Goal: Use online tool/utility: Utilize a website feature to perform a specific function

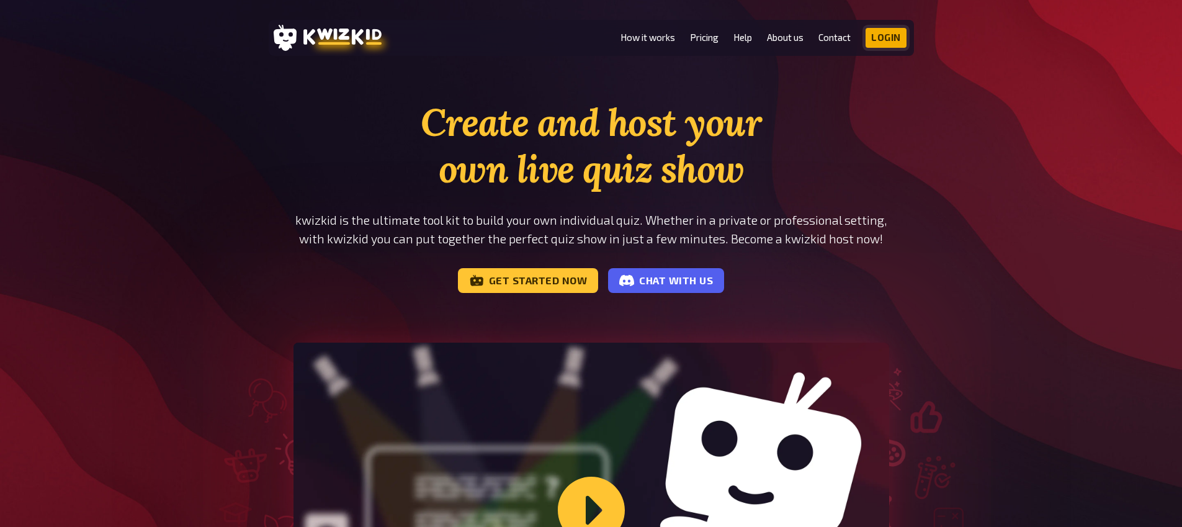
click at [900, 38] on link "Login" at bounding box center [885, 38] width 41 height 20
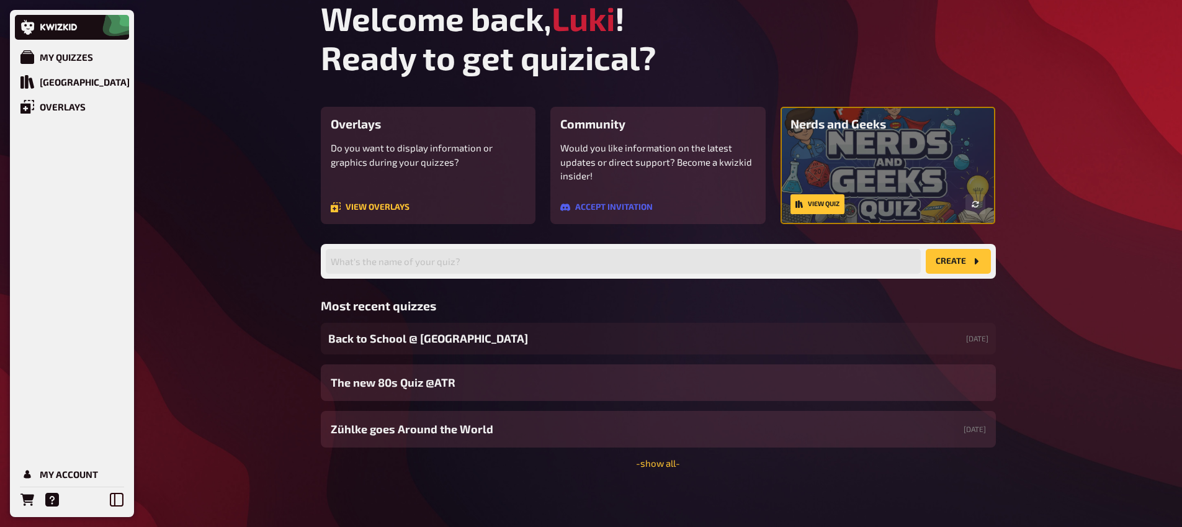
scroll to position [12, 0]
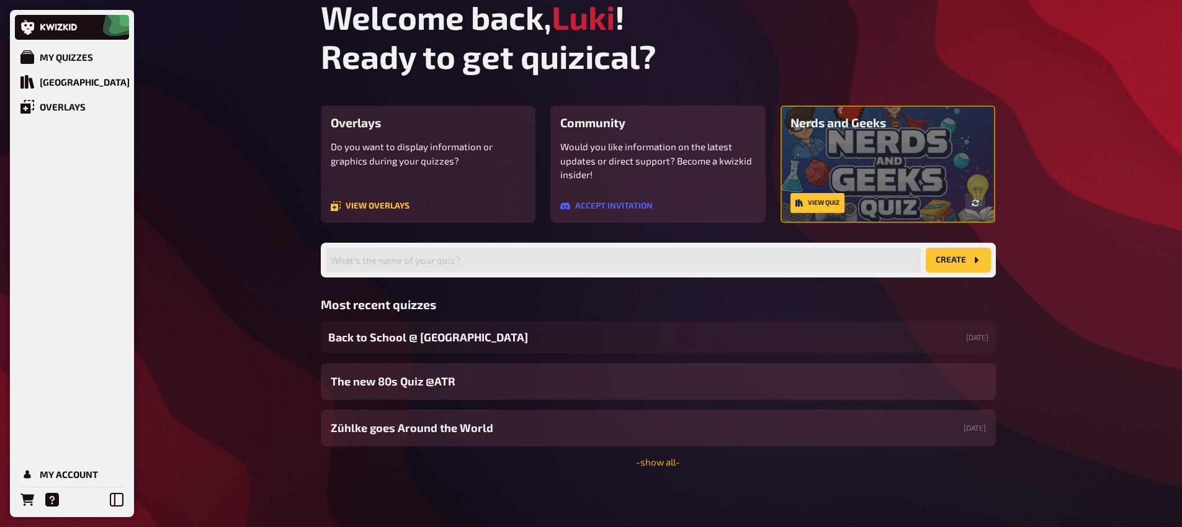
click at [670, 462] on link "- show all -" at bounding box center [658, 461] width 44 height 11
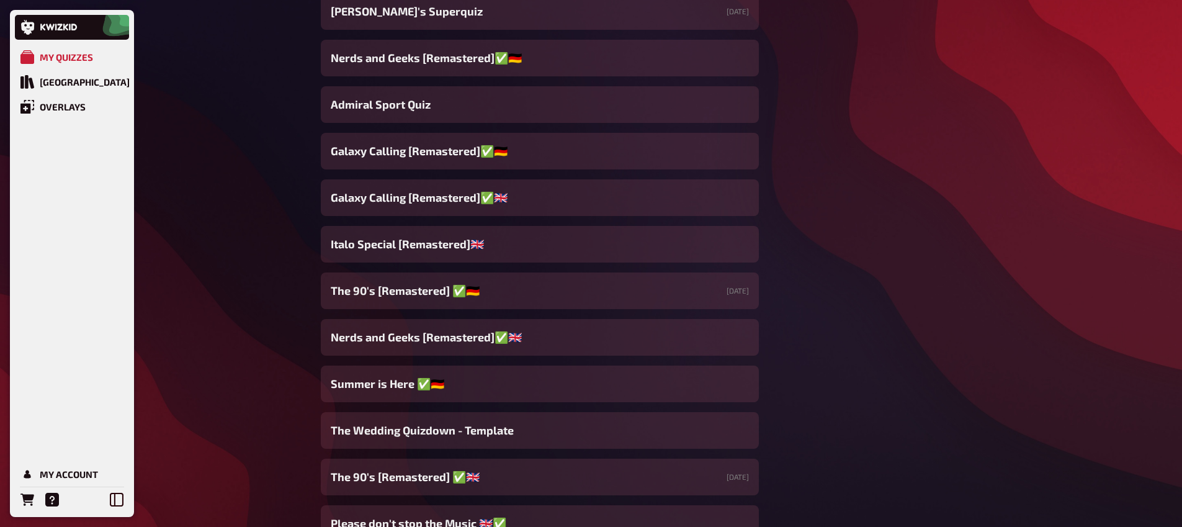
scroll to position [1515, 0]
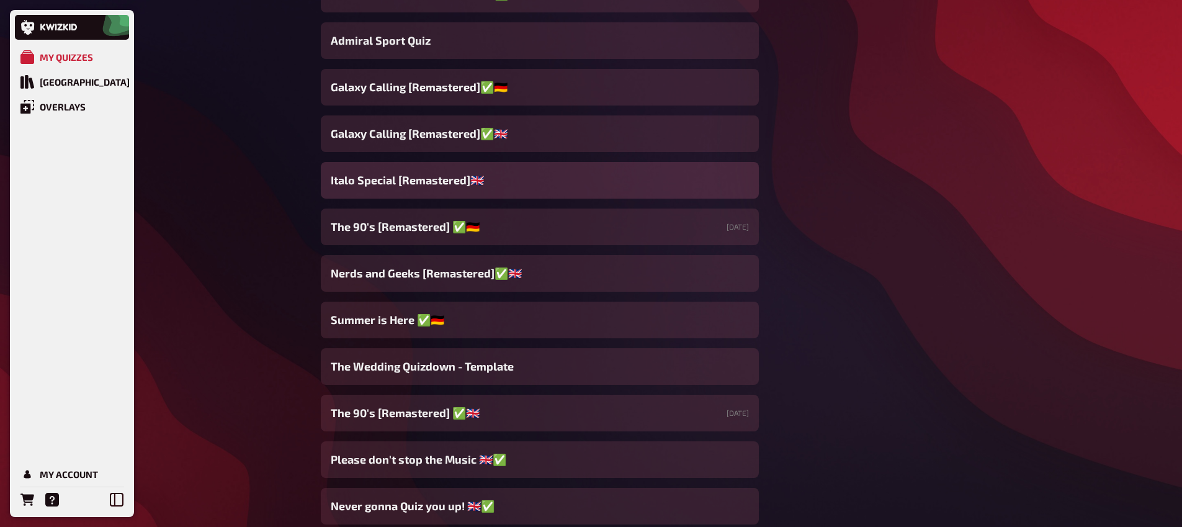
click at [462, 172] on span "Italo Special [Remastered]🇬🇧​" at bounding box center [407, 180] width 153 height 17
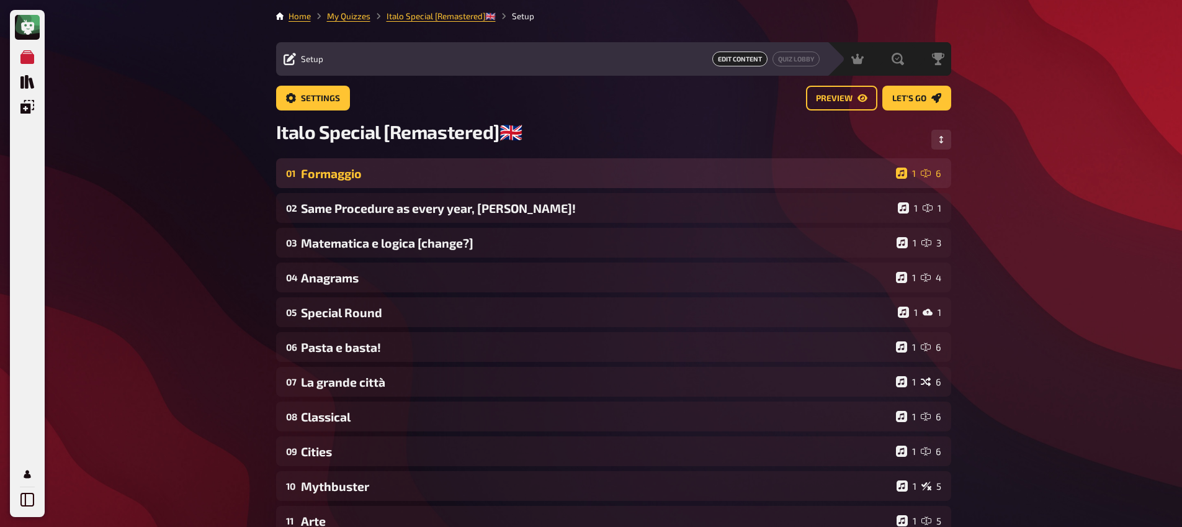
click at [411, 186] on div "01 Formaggio 1 6" at bounding box center [613, 173] width 675 height 30
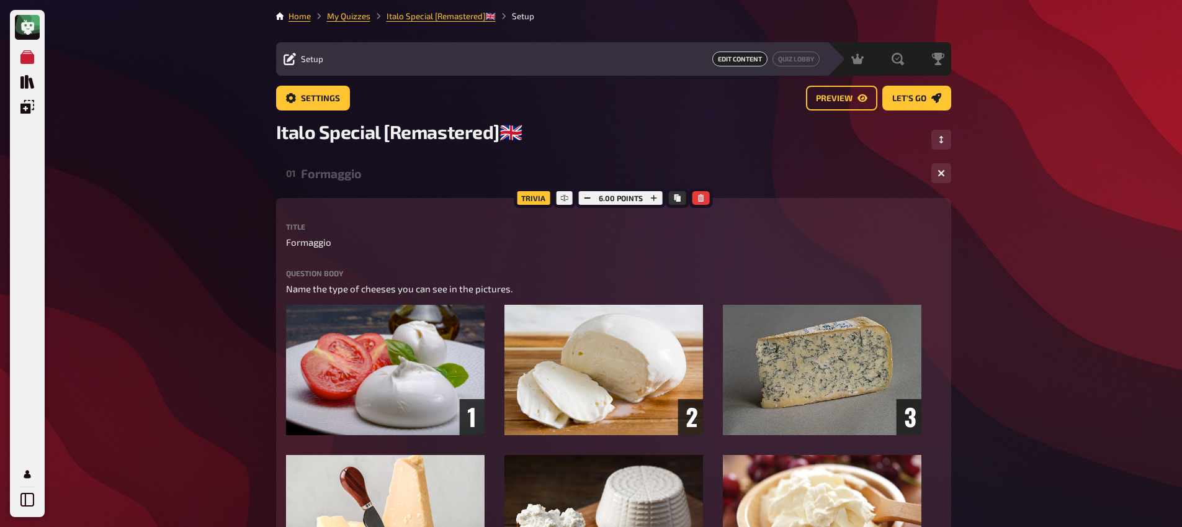
click at [411, 185] on div "01 Formaggio 1 6" at bounding box center [613, 173] width 675 height 30
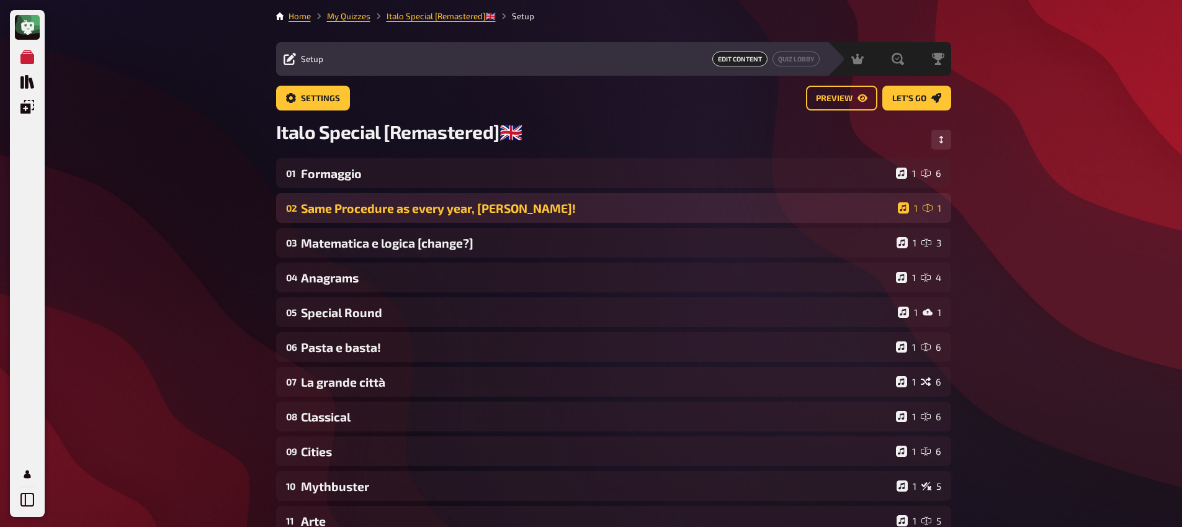
click at [401, 222] on div "02 Same Procedure as every year, James! 1 1" at bounding box center [613, 208] width 675 height 30
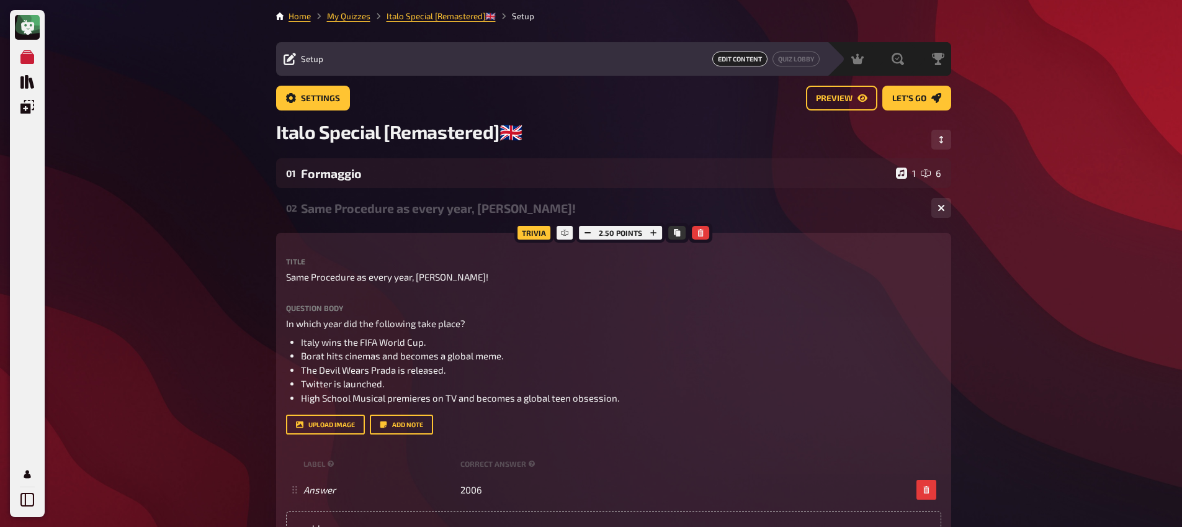
click at [400, 220] on div "02 Same Procedure as every year, James! 1 1" at bounding box center [613, 208] width 675 height 30
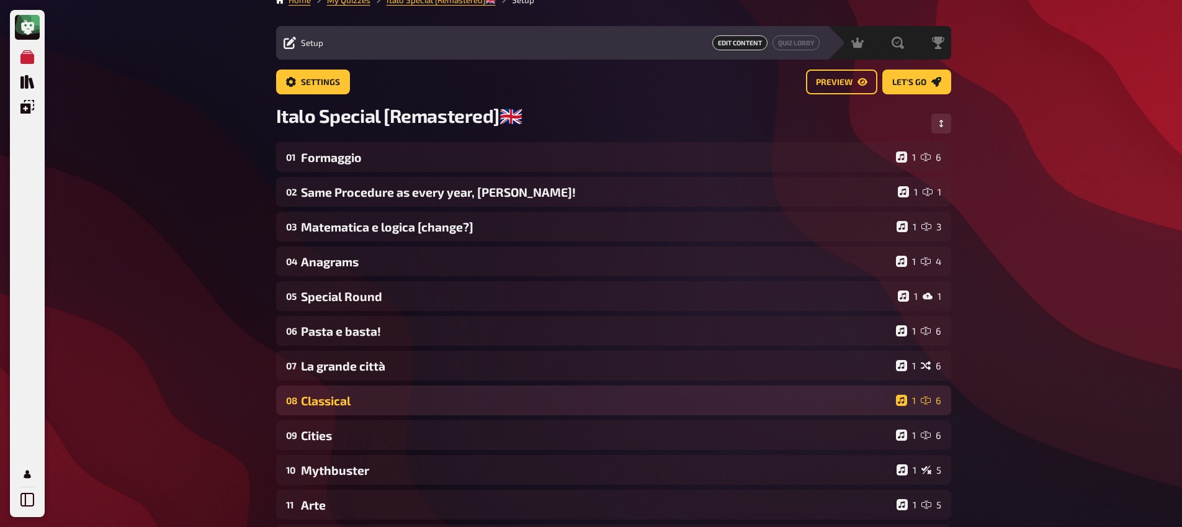
scroll to position [24, 0]
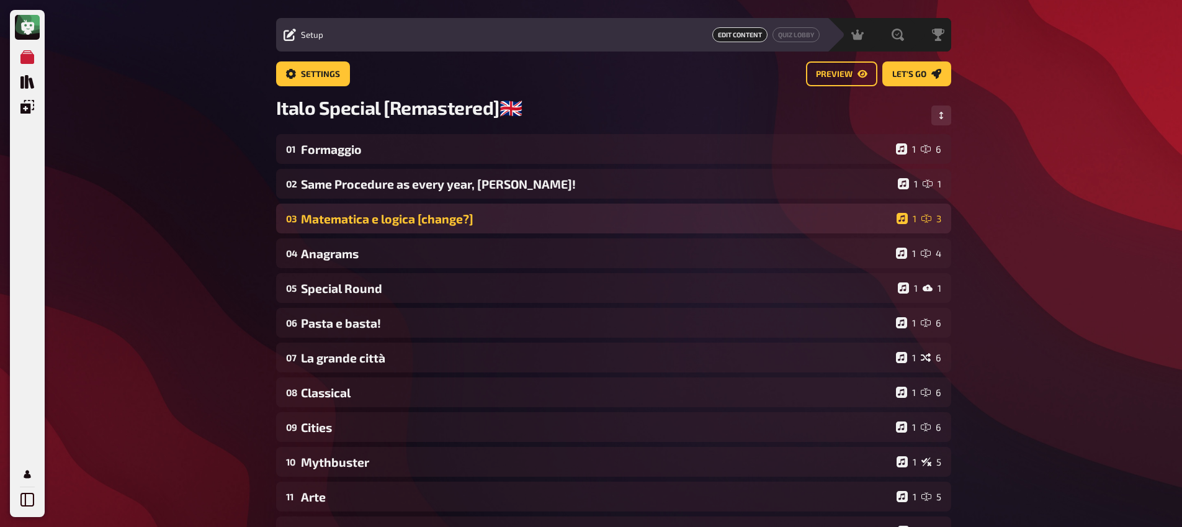
click at [408, 226] on div "Matematica e logica [change?]" at bounding box center [596, 219] width 591 height 14
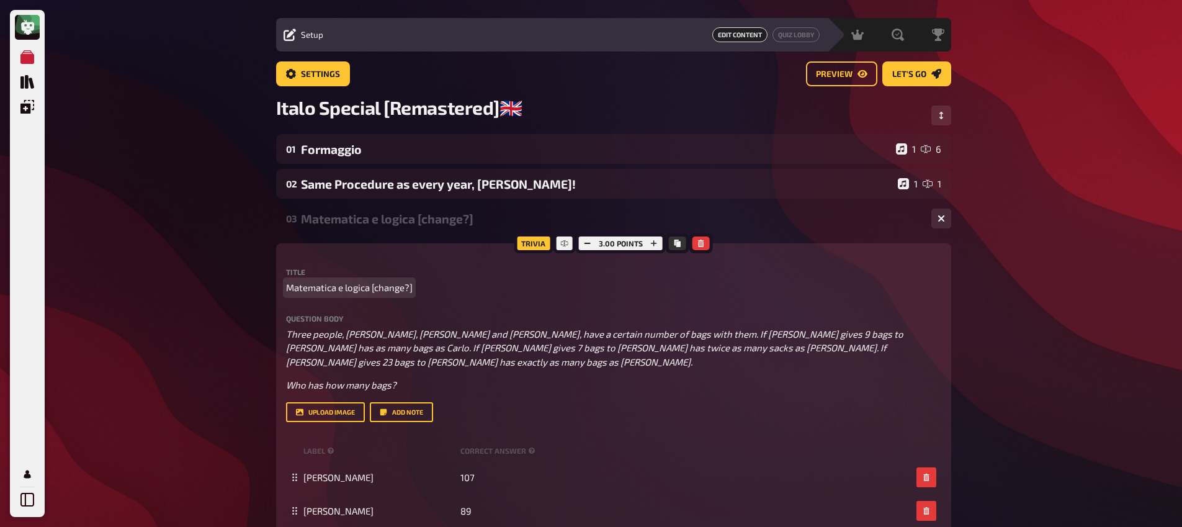
click at [382, 294] on span "Matematica e logica [change?]" at bounding box center [349, 287] width 127 height 14
drag, startPoint x: 372, startPoint y: 288, endPoint x: 416, endPoint y: 288, distance: 44.0
click at [416, 288] on p "Matematica e logica [change?]" at bounding box center [613, 287] width 655 height 14
click at [420, 256] on div "Trivia 3.00 points Title Matematica e logica Question body Three people, Carlo,…" at bounding box center [613, 426] width 675 height 366
click at [408, 226] on div "Matematica e logica" at bounding box center [611, 219] width 620 height 14
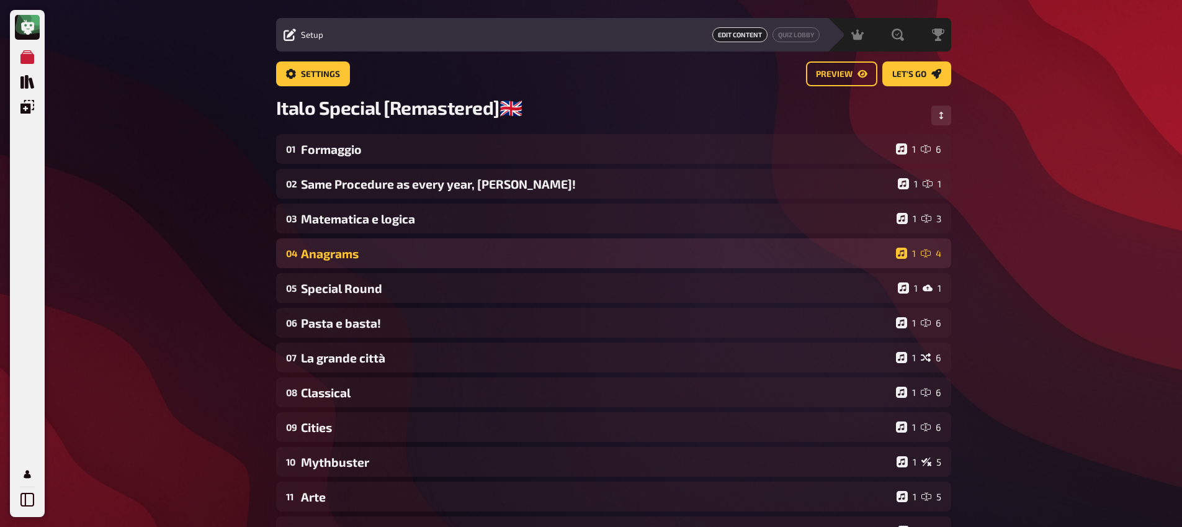
click at [396, 254] on div "Anagrams" at bounding box center [596, 253] width 590 height 14
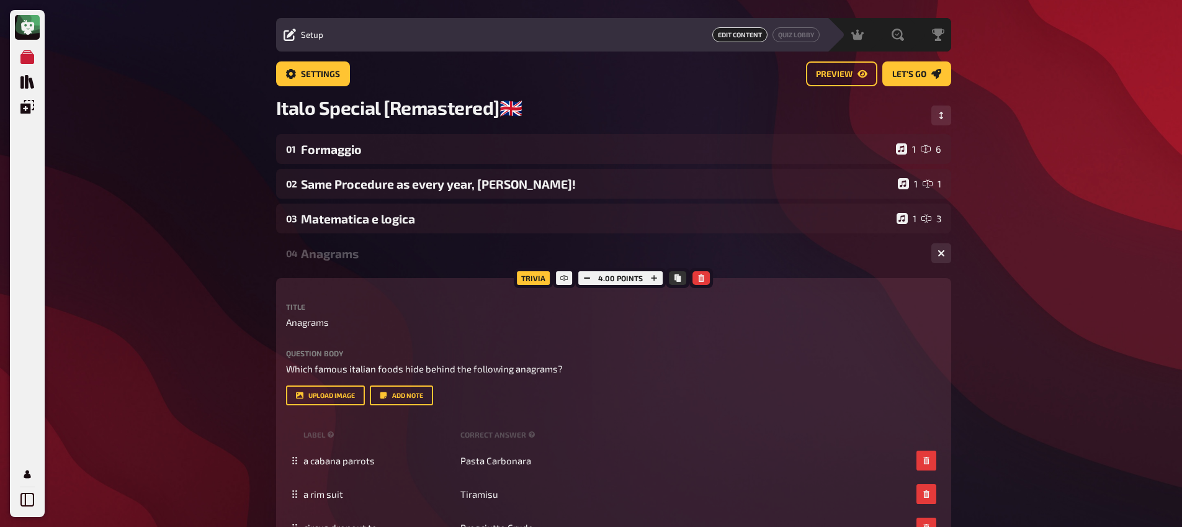
click at [397, 256] on div "Anagrams" at bounding box center [611, 253] width 620 height 14
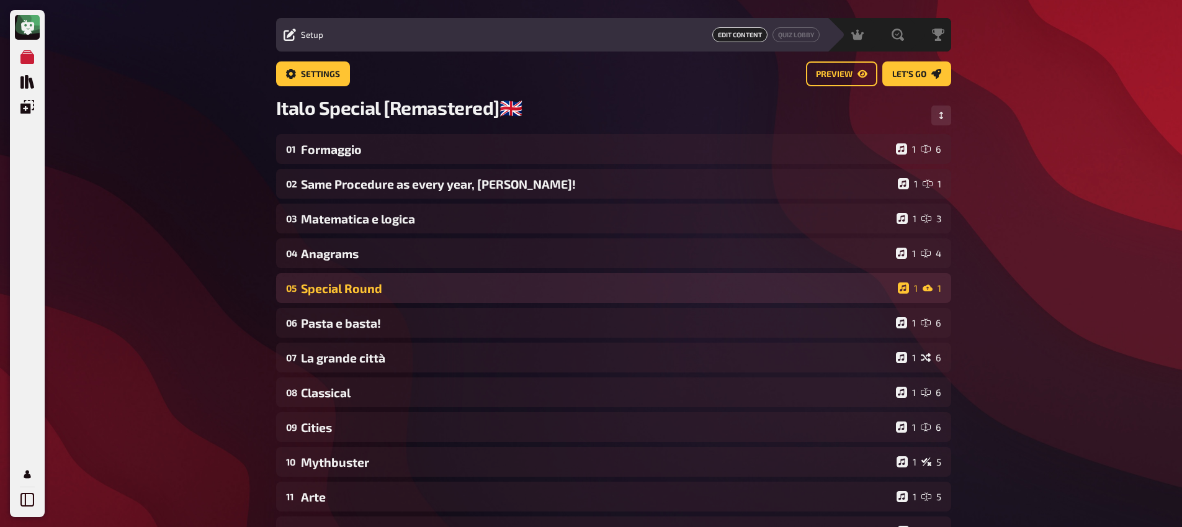
click at [378, 295] on div "Special Round" at bounding box center [597, 288] width 592 height 14
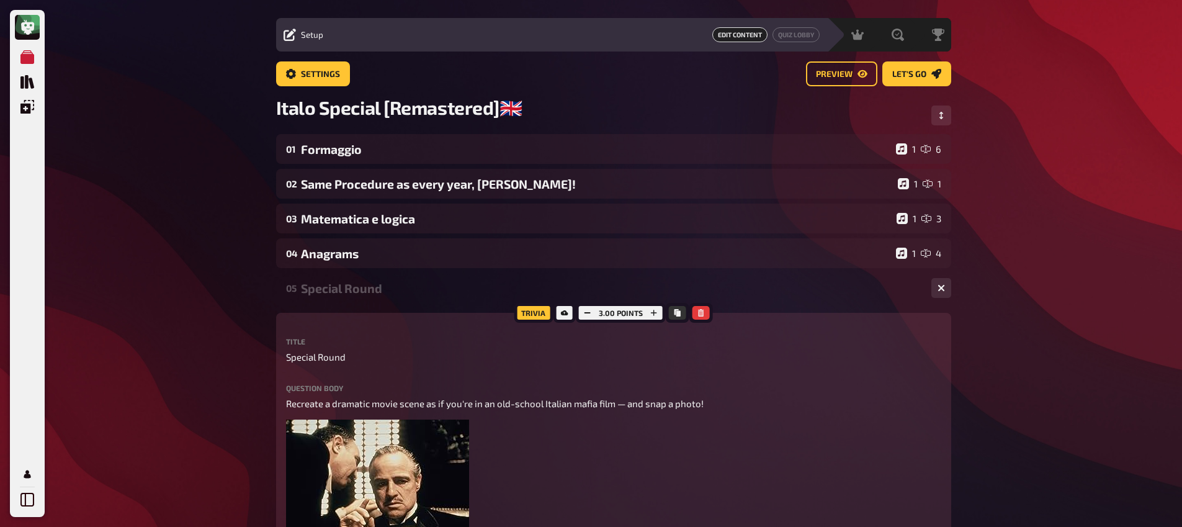
click at [378, 295] on div "Special Round" at bounding box center [611, 288] width 620 height 14
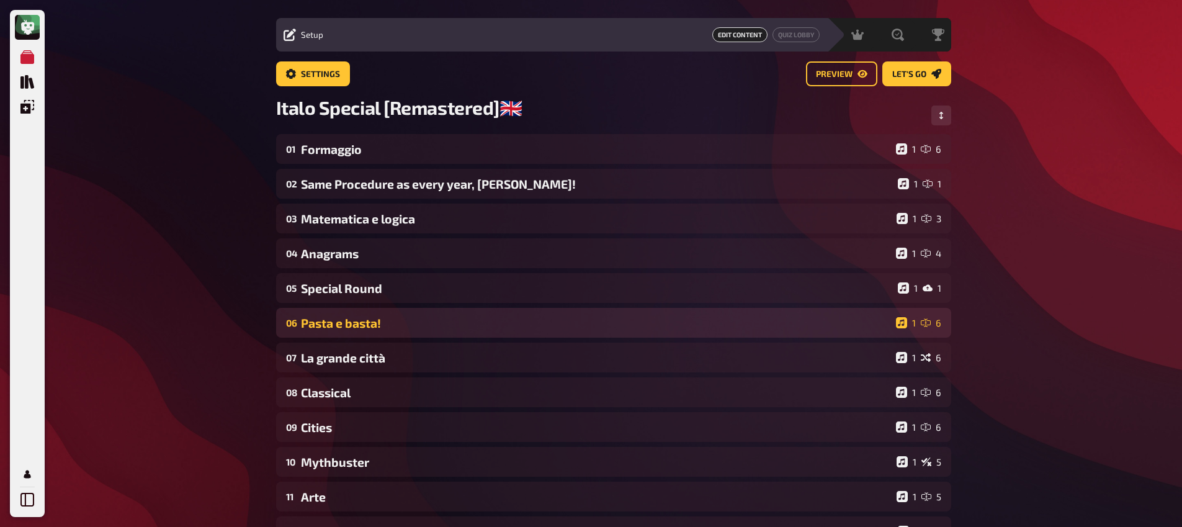
click at [371, 321] on div "Pasta e basta!" at bounding box center [596, 323] width 590 height 14
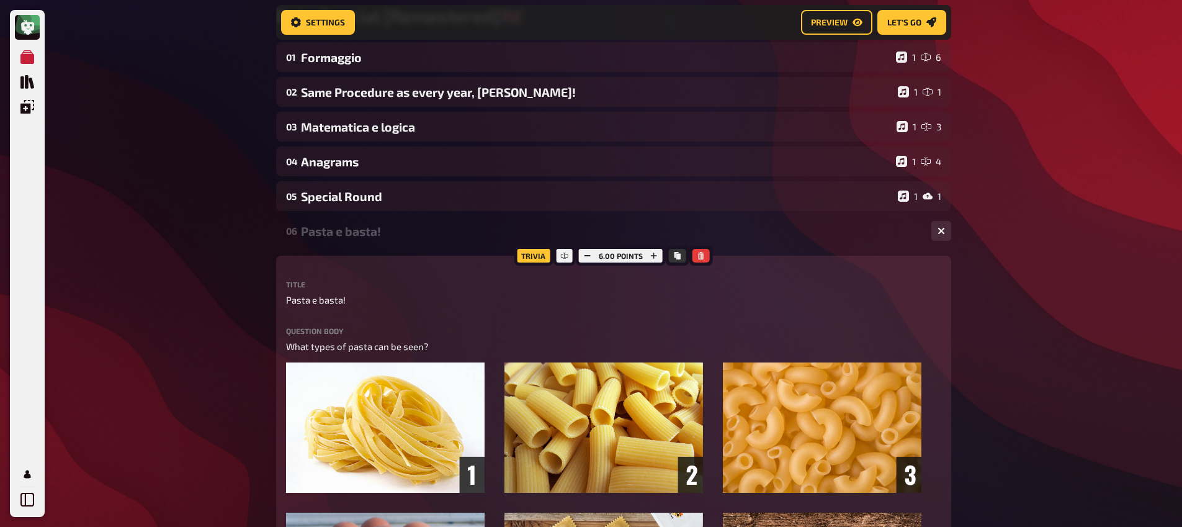
scroll to position [128, 0]
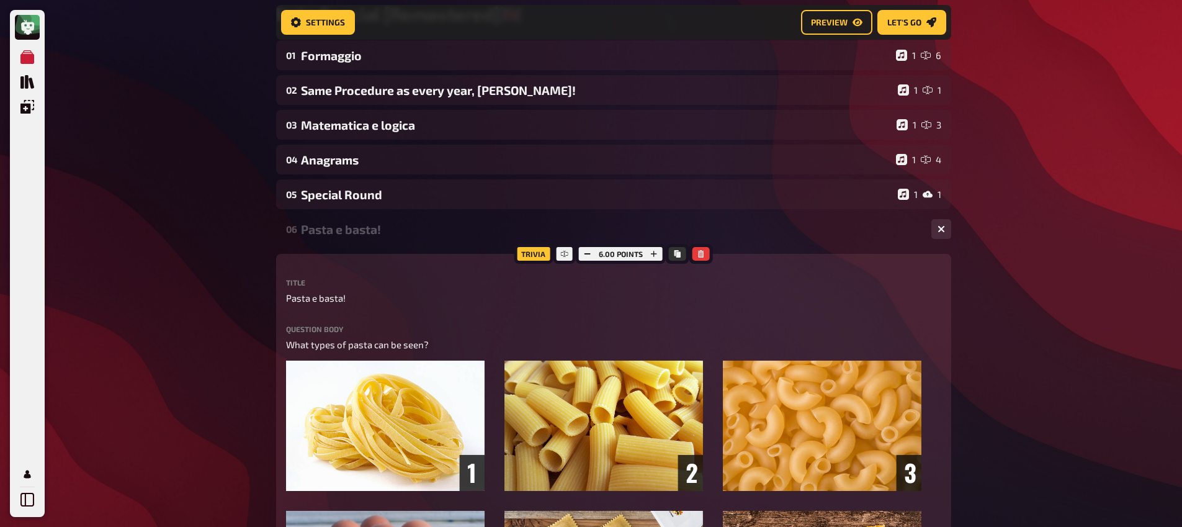
click at [373, 238] on div "06 Pasta e basta! 1 6" at bounding box center [613, 229] width 675 height 30
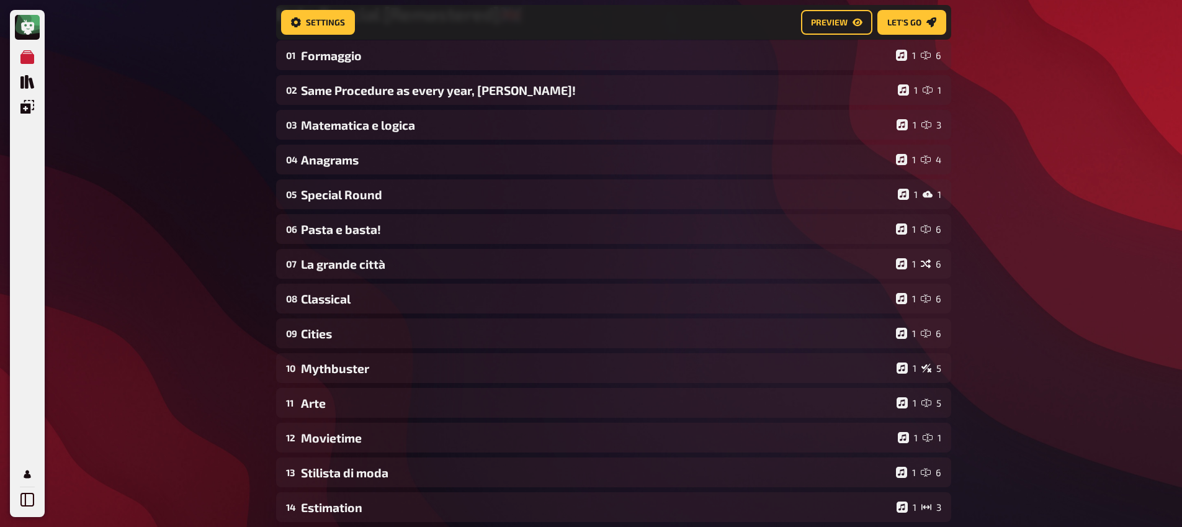
click at [364, 283] on div "01 Formaggio 1 6 02 Same Procedure as every year, James! 1 1 03 Matematica e lo…" at bounding box center [613, 298] width 675 height 516
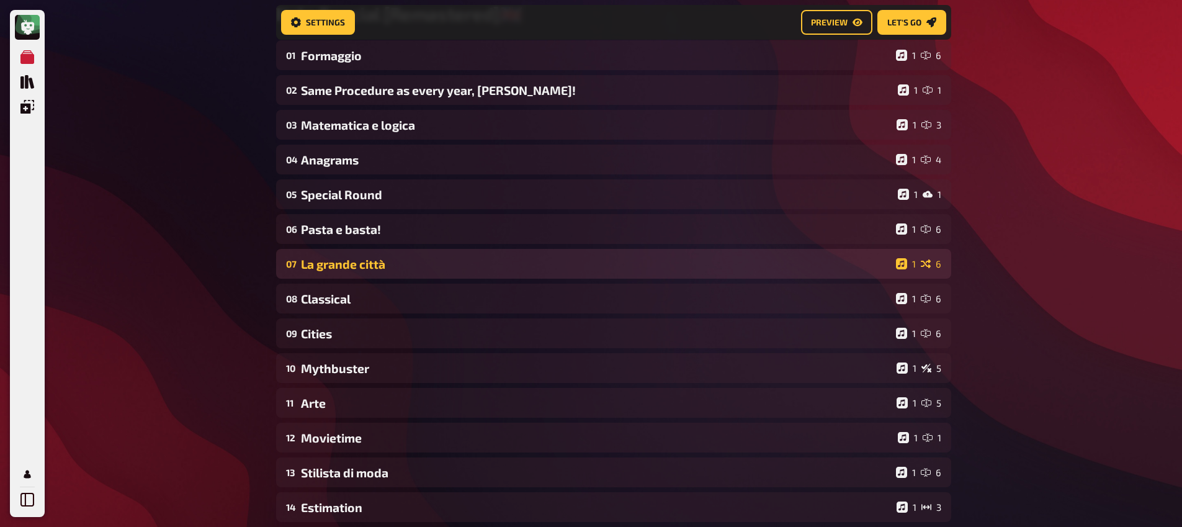
click at [367, 266] on div "La grande città" at bounding box center [596, 264] width 590 height 14
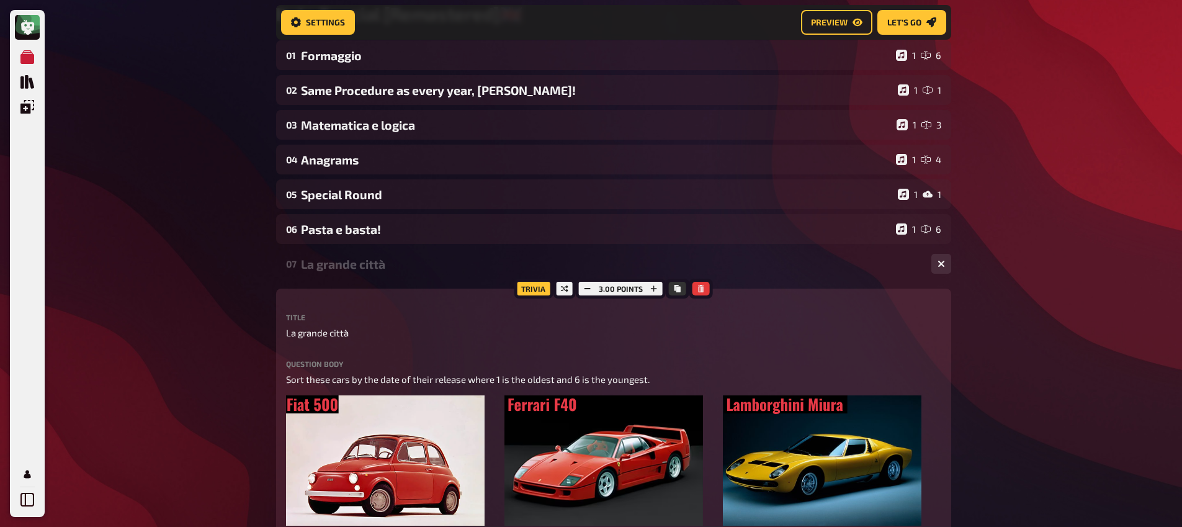
click at [367, 267] on div "La grande città" at bounding box center [611, 264] width 620 height 14
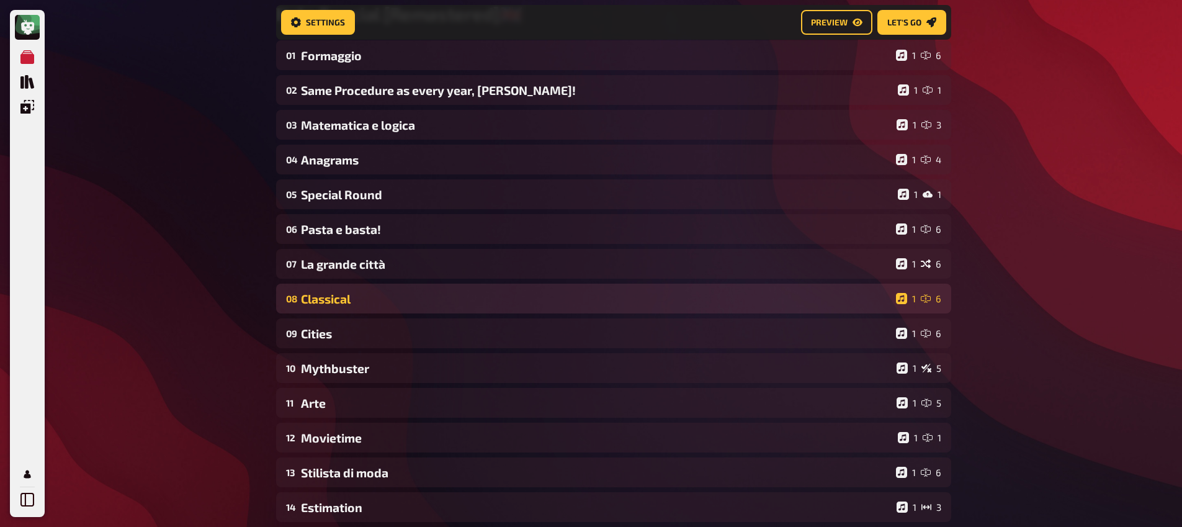
click at [352, 297] on div "Classical" at bounding box center [596, 299] width 590 height 14
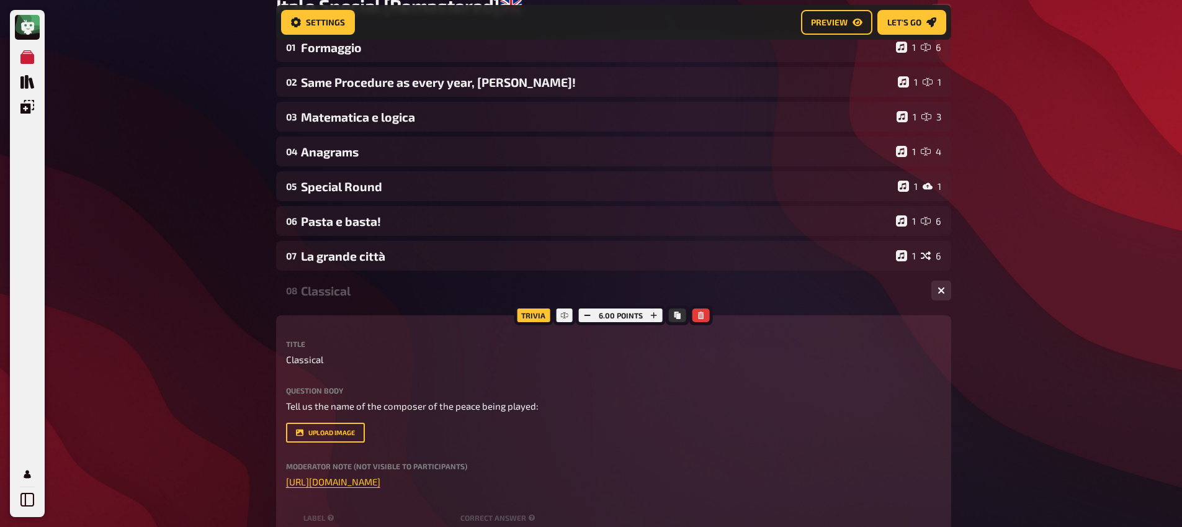
scroll to position [314, 0]
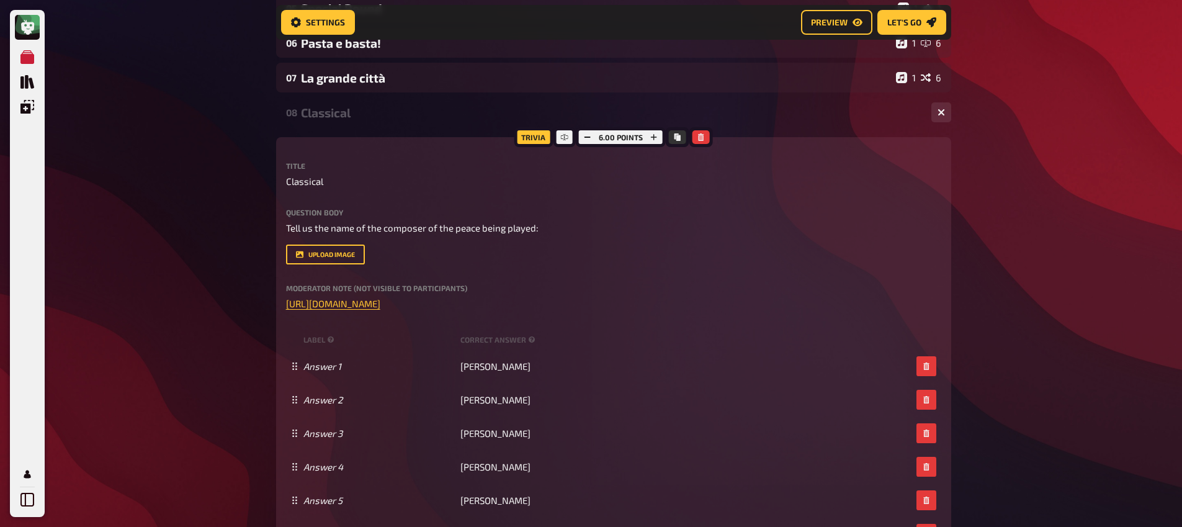
click at [337, 107] on div "Classical" at bounding box center [611, 112] width 620 height 14
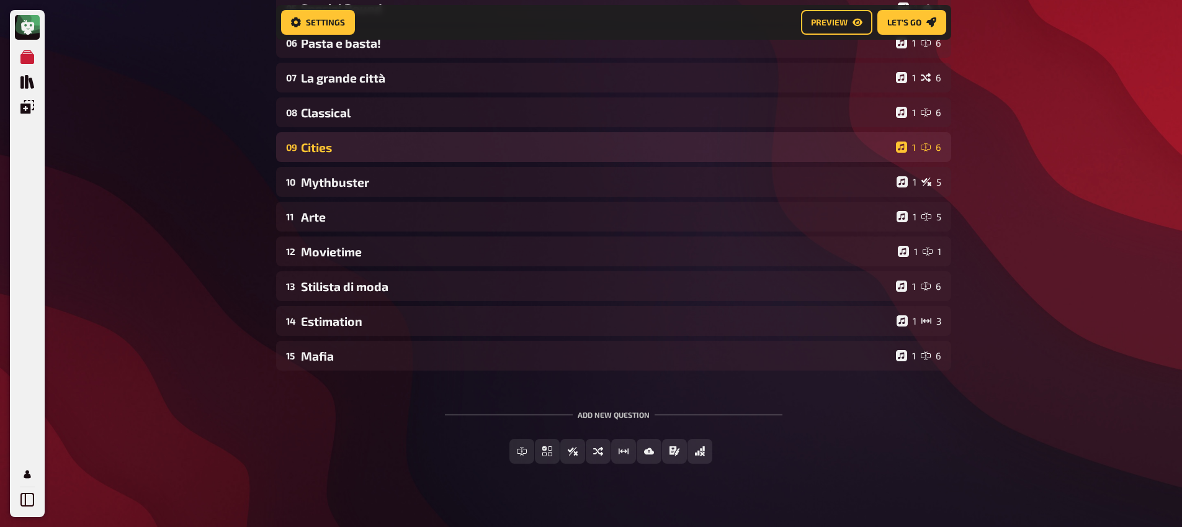
click at [335, 140] on div "09 Cities 1 6" at bounding box center [613, 147] width 675 height 30
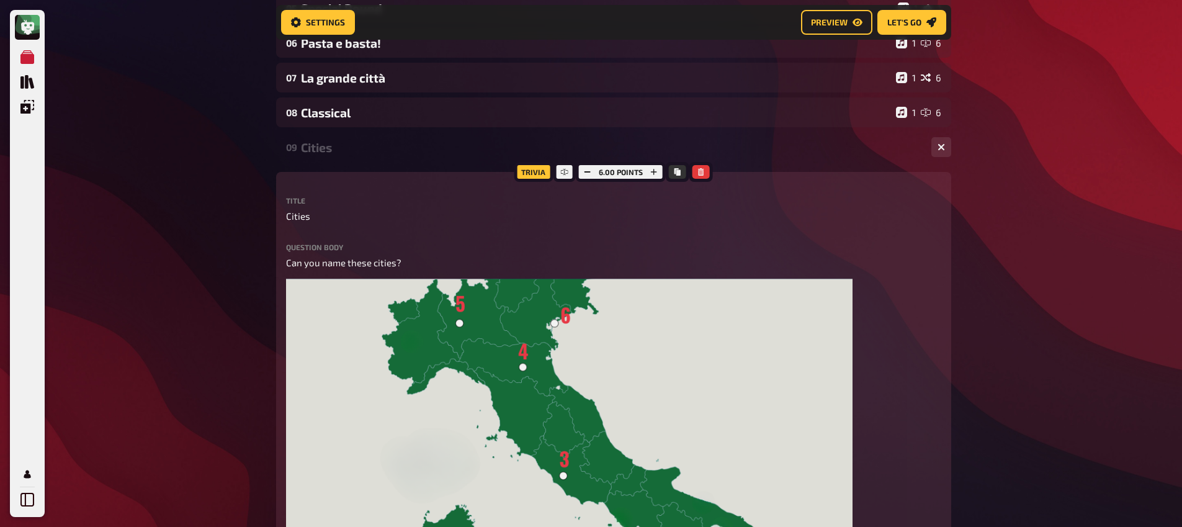
click at [334, 151] on div "Cities" at bounding box center [611, 147] width 620 height 14
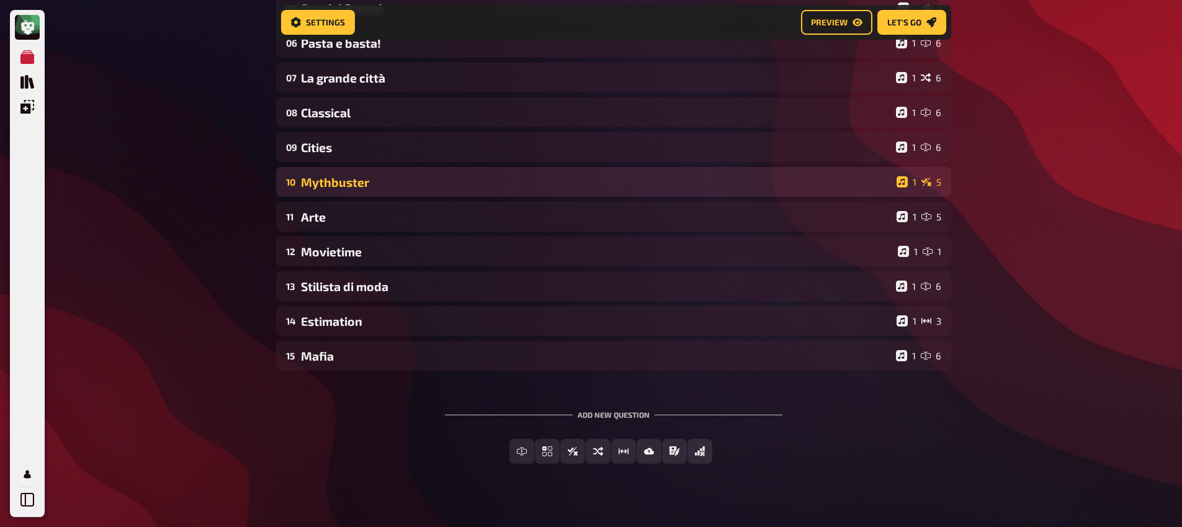
click at [324, 188] on div "Mythbuster" at bounding box center [596, 182] width 591 height 14
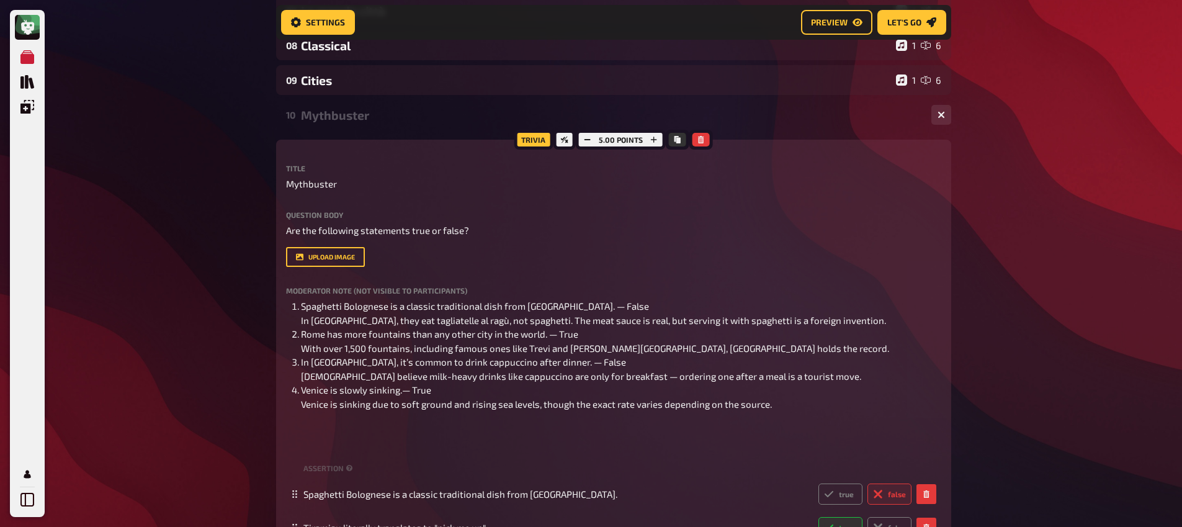
scroll to position [163, 0]
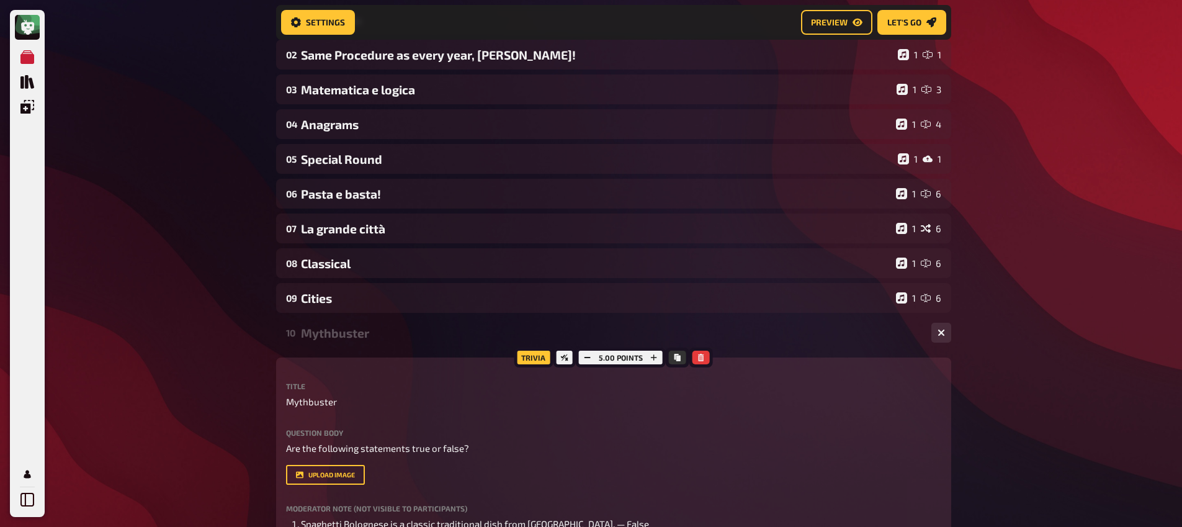
click at [322, 341] on div "10 Mythbuster 1 5" at bounding box center [613, 333] width 675 height 30
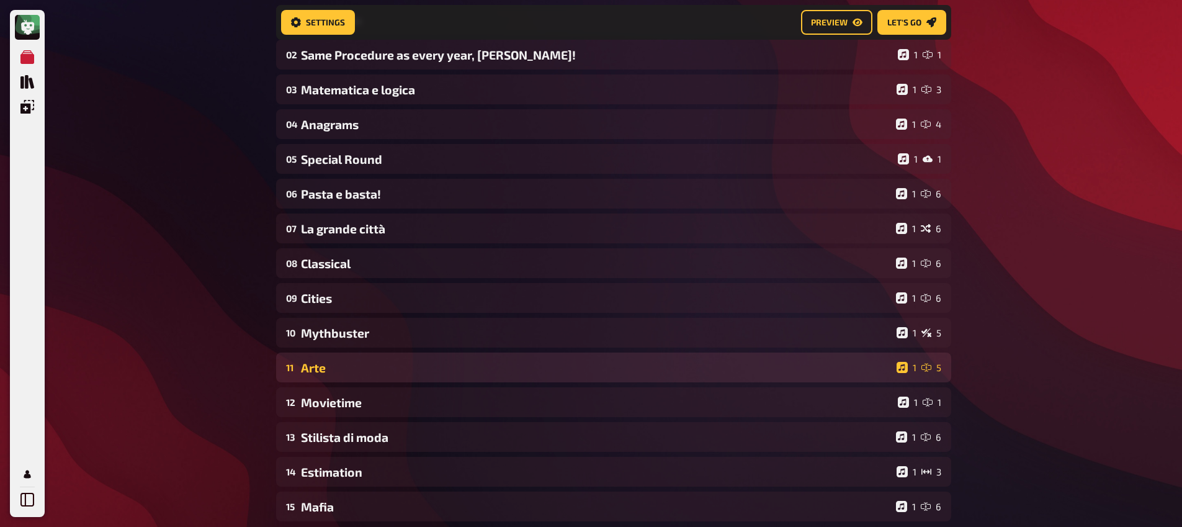
click at [339, 373] on div "Arte" at bounding box center [596, 367] width 591 height 14
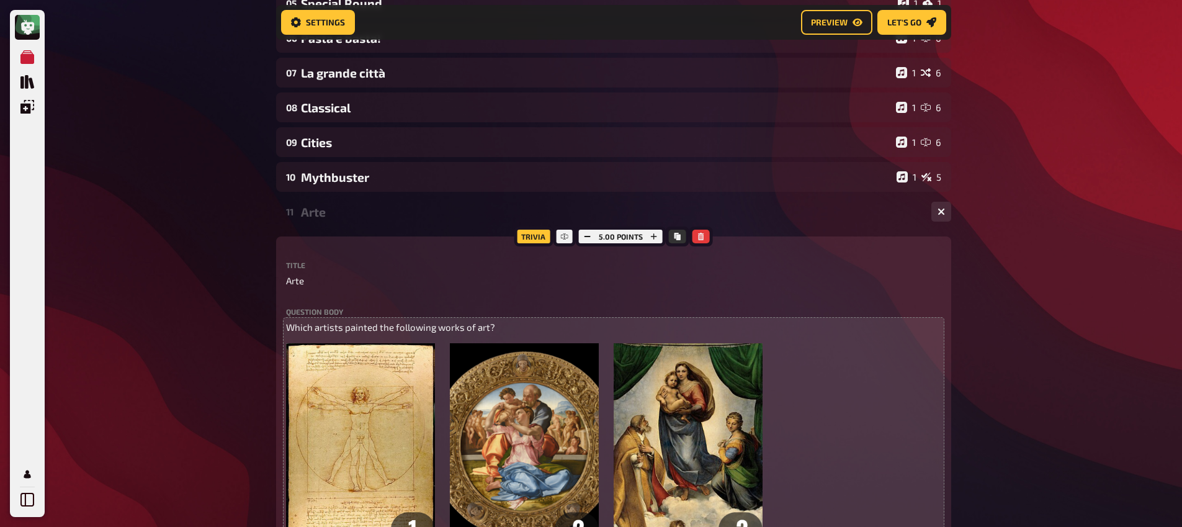
scroll to position [318, 0]
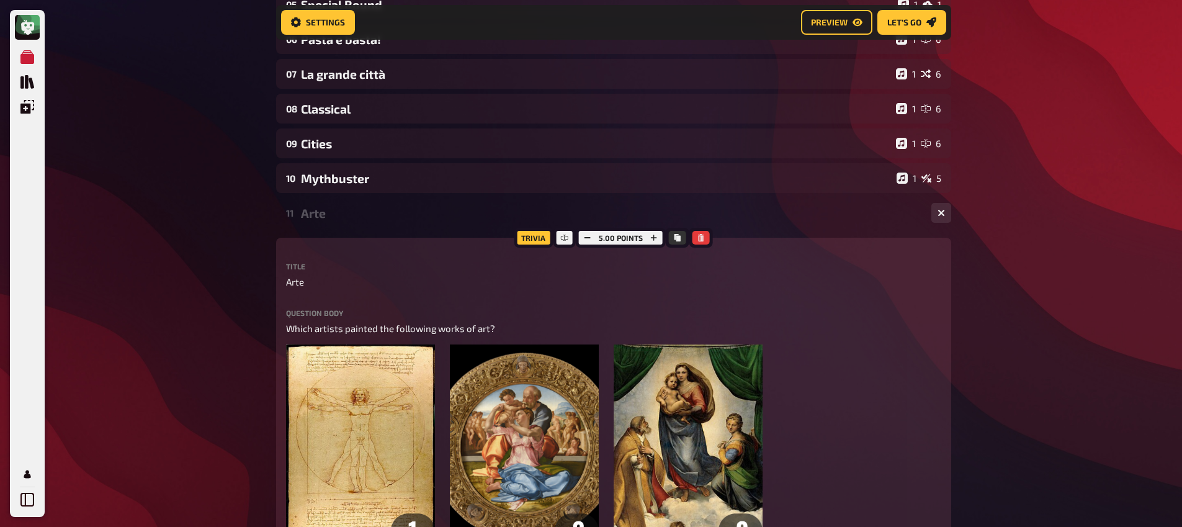
click at [352, 222] on div "11 Arte 1 5" at bounding box center [613, 213] width 675 height 30
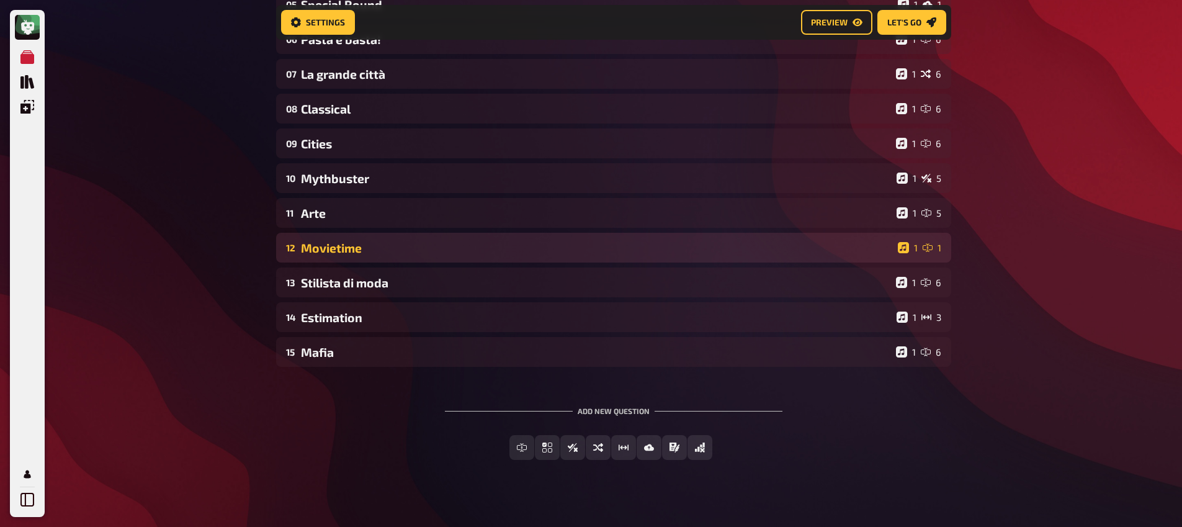
click at [344, 252] on div "Movietime" at bounding box center [597, 248] width 592 height 14
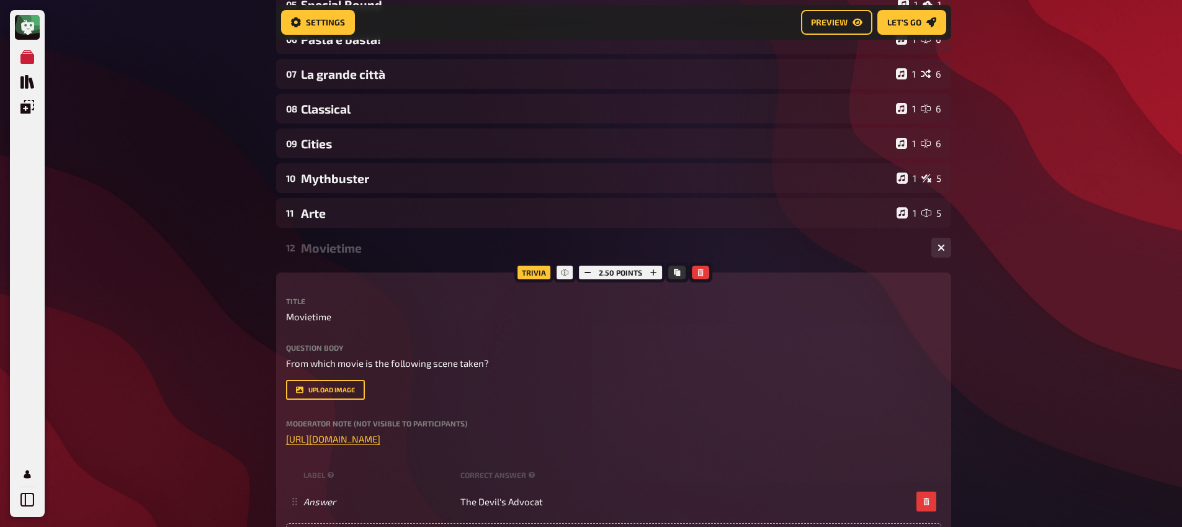
click at [344, 252] on div "Movietime" at bounding box center [611, 248] width 620 height 14
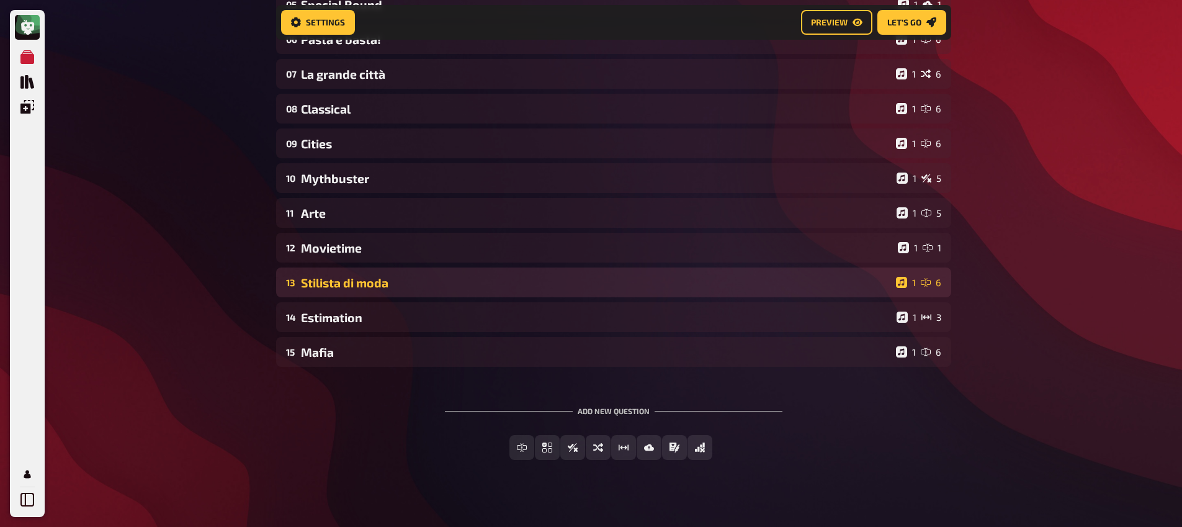
click at [346, 292] on div "13 Stilista di moda 1 6" at bounding box center [613, 282] width 675 height 30
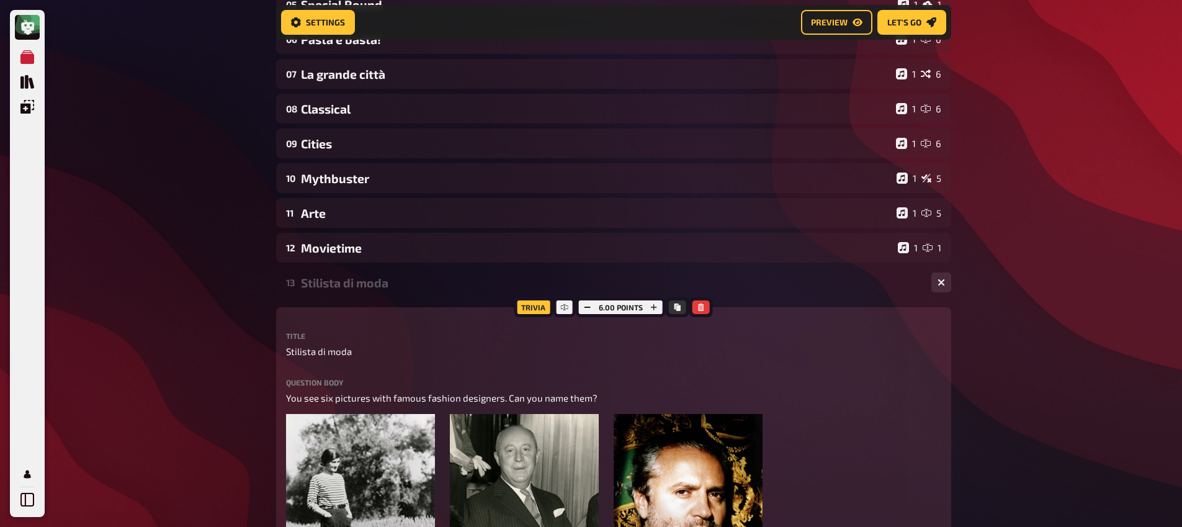
click at [349, 285] on div "Stilista di moda" at bounding box center [611, 282] width 620 height 14
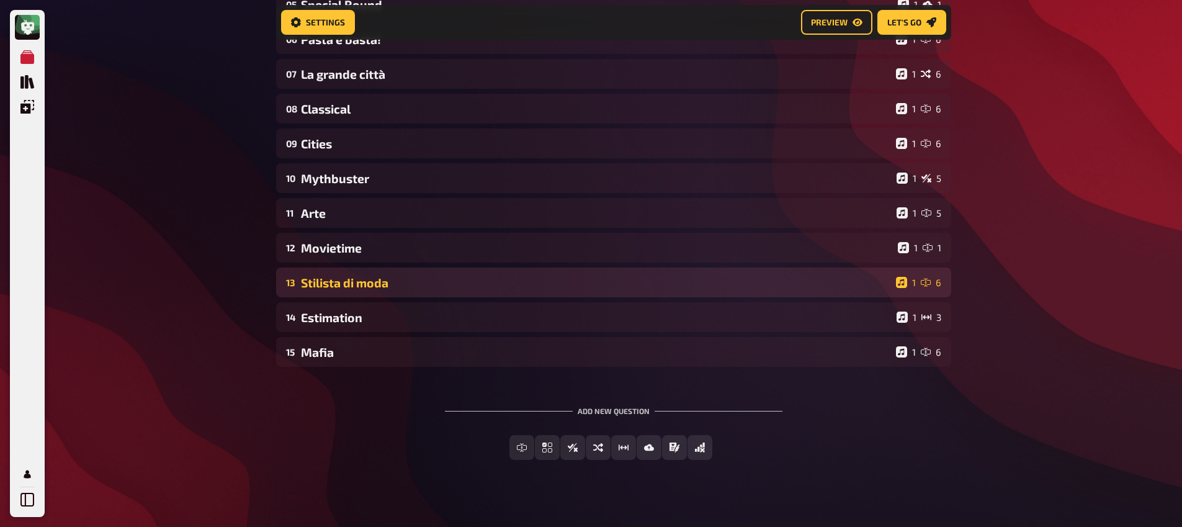
click at [350, 282] on div "Stilista di moda" at bounding box center [596, 282] width 590 height 14
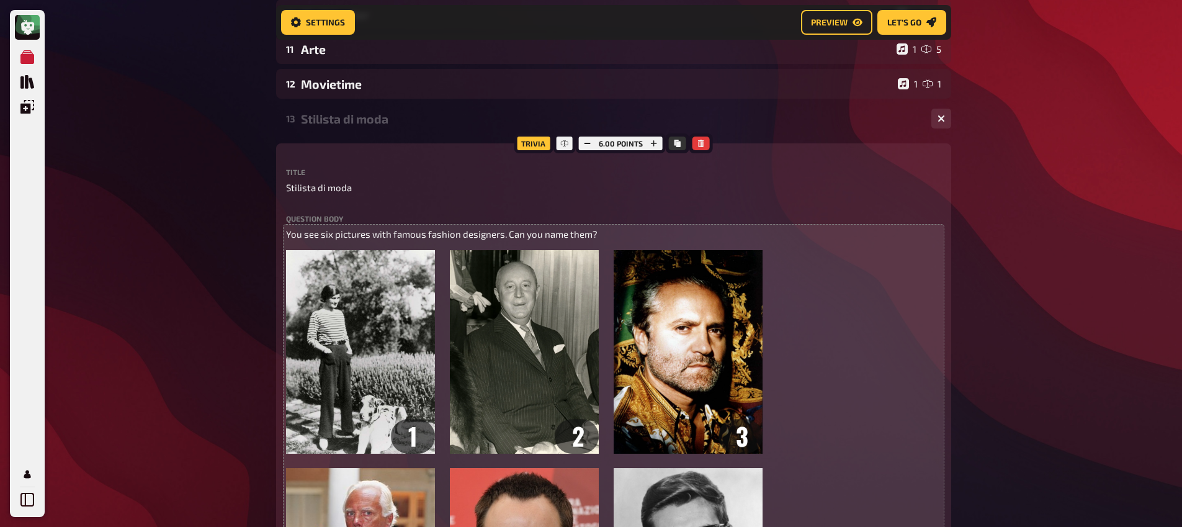
scroll to position [244, 0]
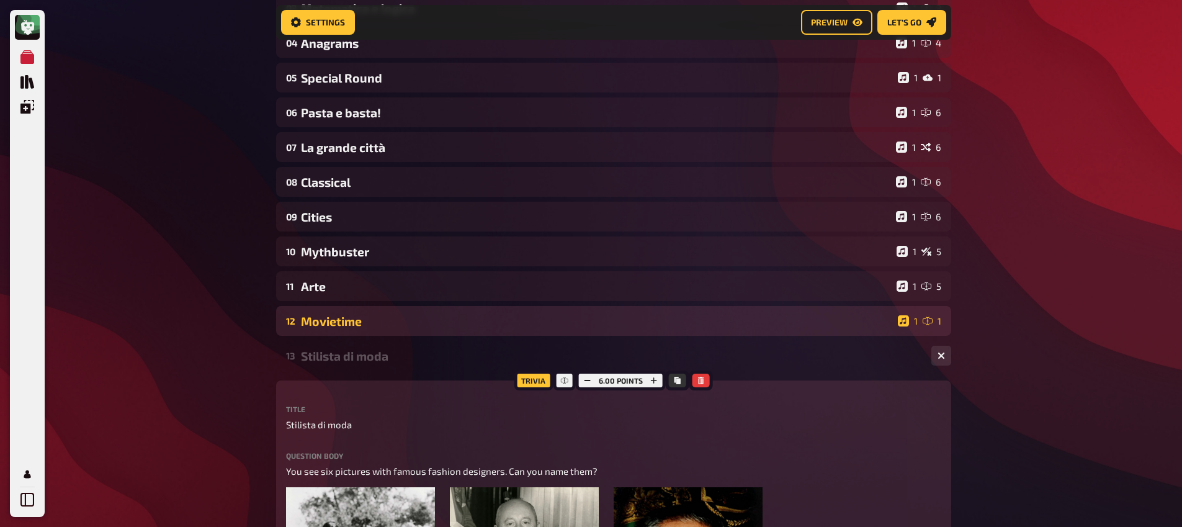
click at [335, 336] on div "12 Movietime 1 1" at bounding box center [613, 321] width 675 height 30
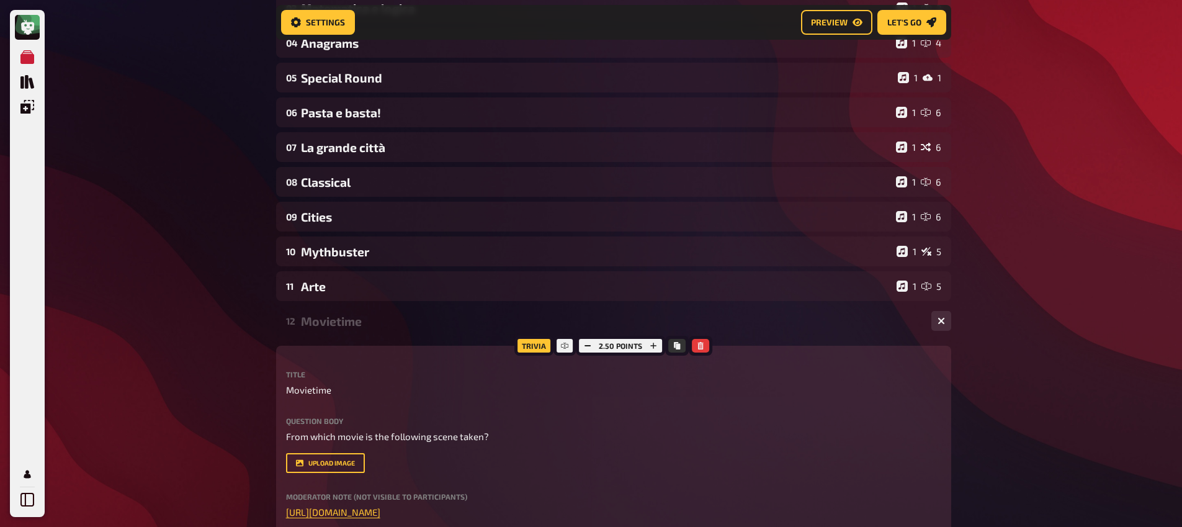
drag, startPoint x: 331, startPoint y: 333, endPoint x: 331, endPoint y: 378, distance: 45.3
click at [333, 323] on div "Movietime" at bounding box center [611, 321] width 620 height 14
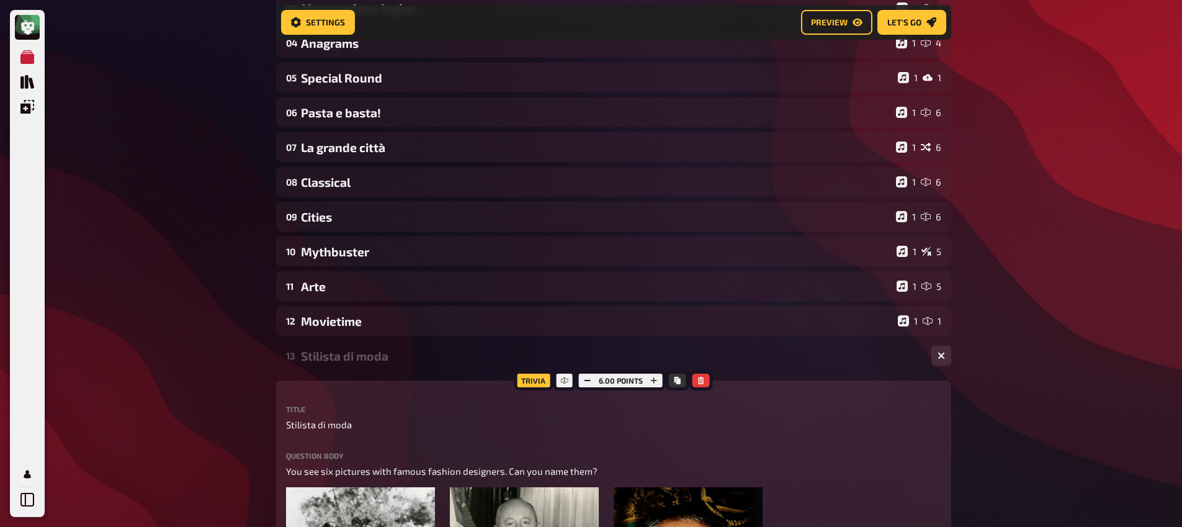
click at [333, 349] on div "13 Stilista di moda 1 6" at bounding box center [613, 356] width 675 height 30
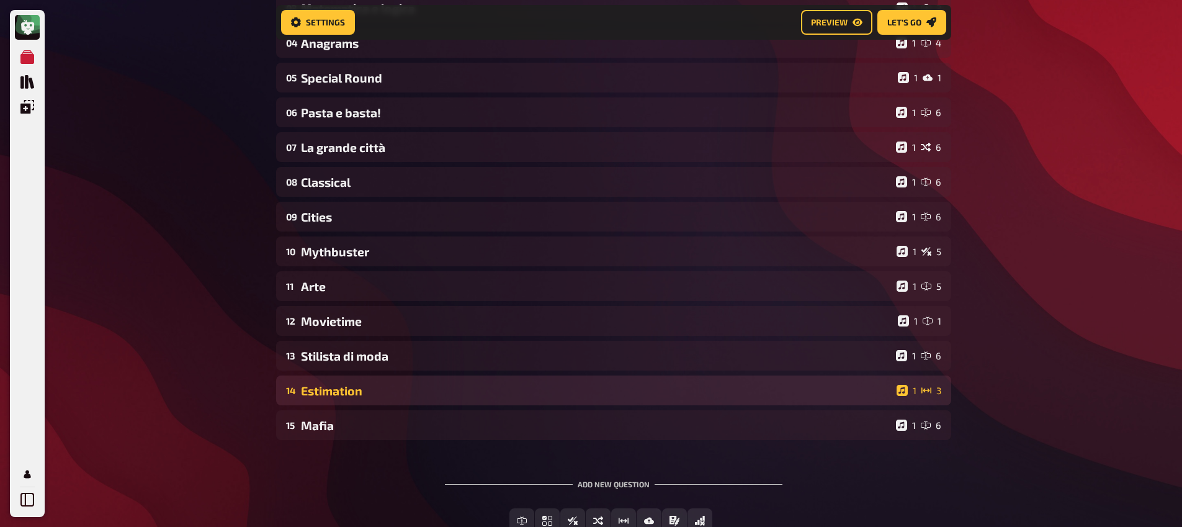
click at [337, 391] on div "Estimation" at bounding box center [596, 390] width 591 height 14
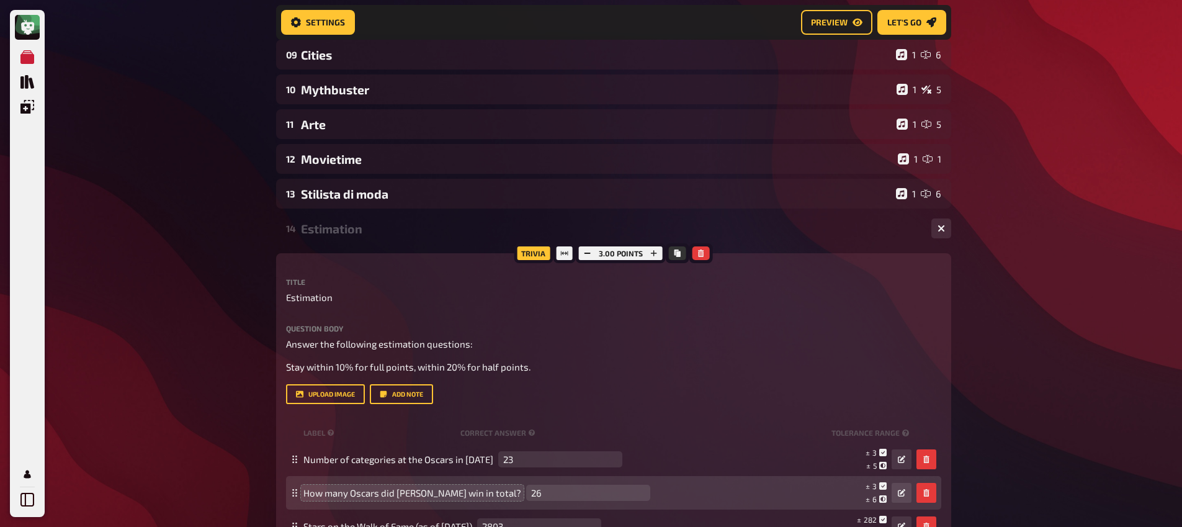
scroll to position [508, 0]
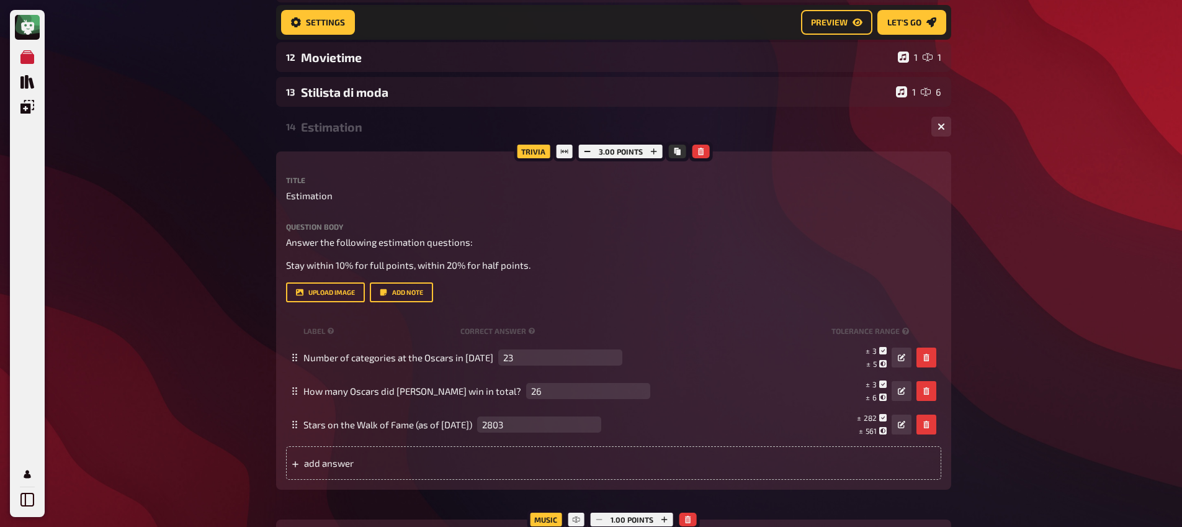
click at [341, 127] on div "Estimation" at bounding box center [611, 127] width 620 height 14
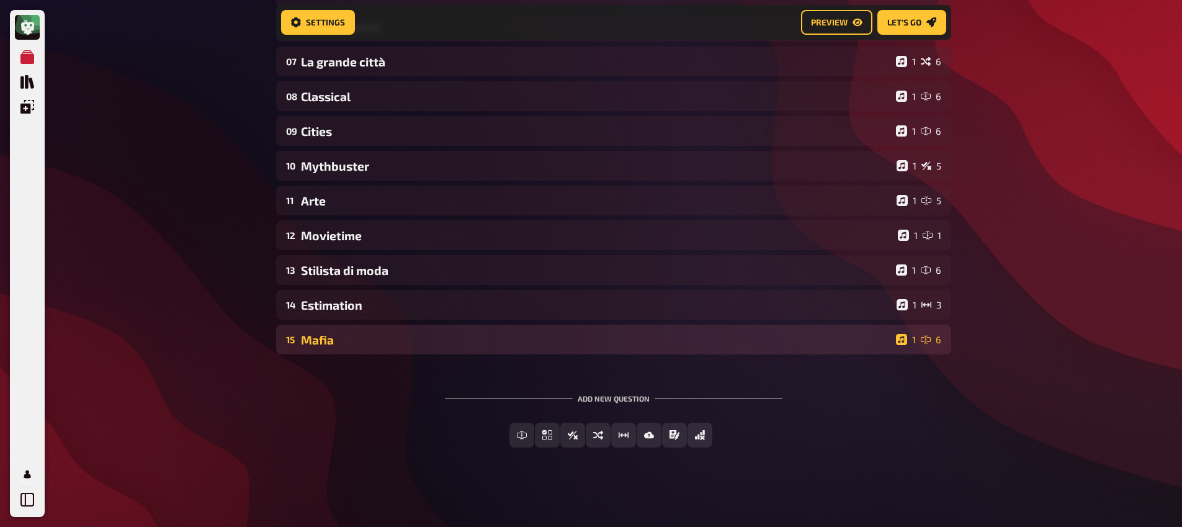
click at [323, 336] on div "Mafia" at bounding box center [596, 340] width 590 height 14
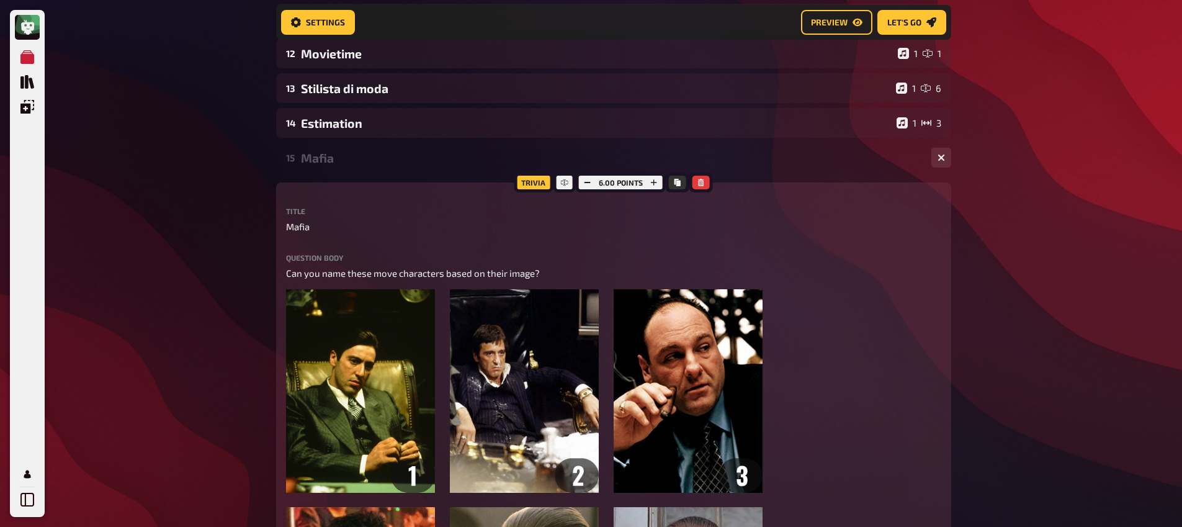
click at [333, 164] on div "Mafia" at bounding box center [611, 158] width 620 height 14
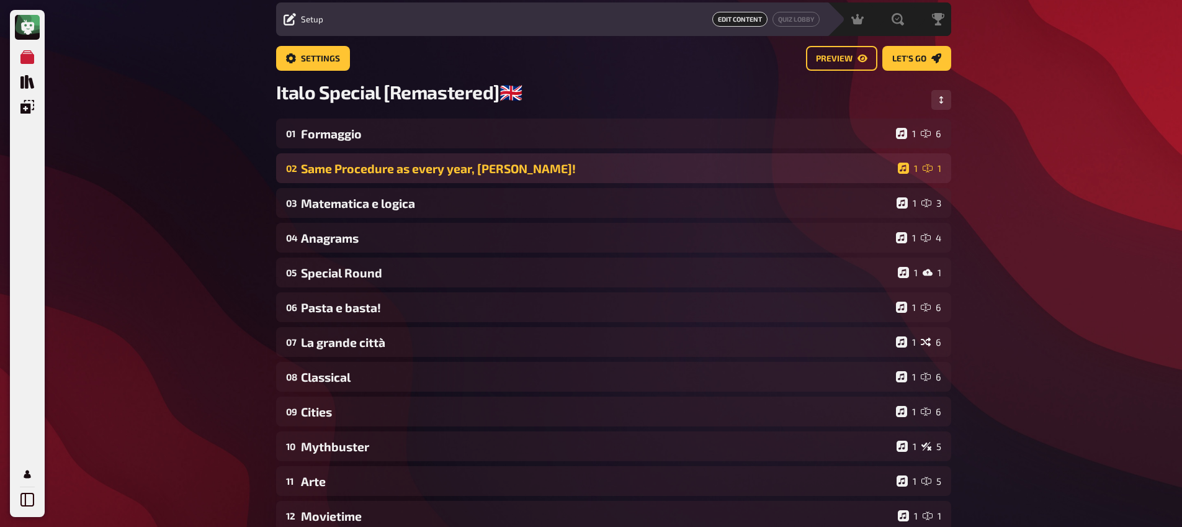
scroll to position [0, 0]
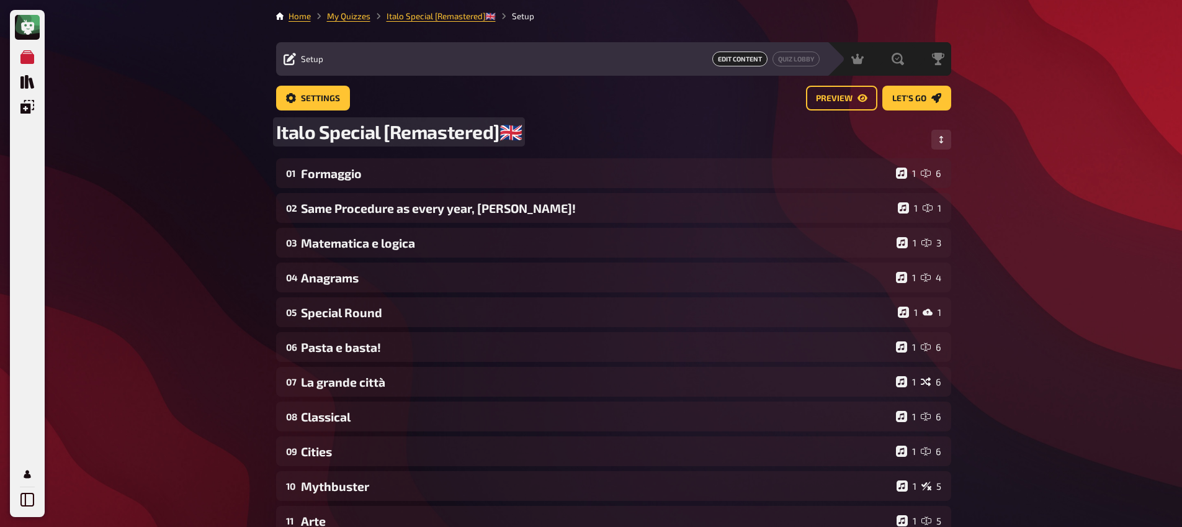
drag, startPoint x: 370, startPoint y: 133, endPoint x: 386, endPoint y: 133, distance: 16.8
click at [370, 133] on span "Italo Special [Remastered]🇬🇧​" at bounding box center [399, 131] width 246 height 23
drag, startPoint x: 382, startPoint y: 135, endPoint x: 270, endPoint y: 135, distance: 111.1
click at [272, 135] on div "Home My Quizzes Italo Special [Remastered]🇬🇧​ Setup Setup Edit Content Quiz Lob…" at bounding box center [613, 423] width 695 height 847
copy span "Italo Special"
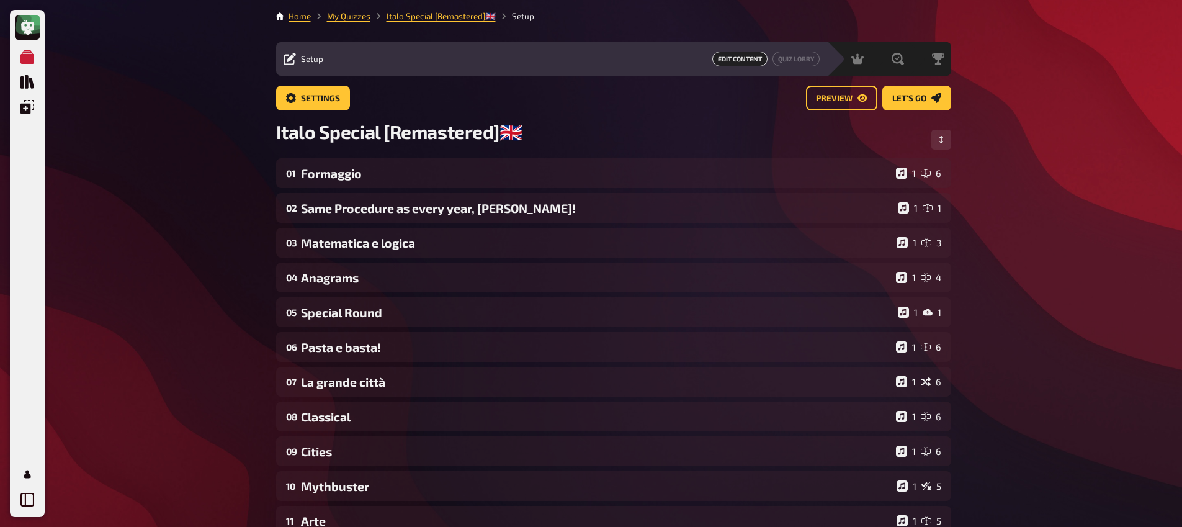
click at [46, 289] on div "My Quizzes Quiz Library Overlays My Account Home My Quizzes Italo Special [Rema…" at bounding box center [591, 423] width 1182 height 847
